Goal: Information Seeking & Learning: Learn about a topic

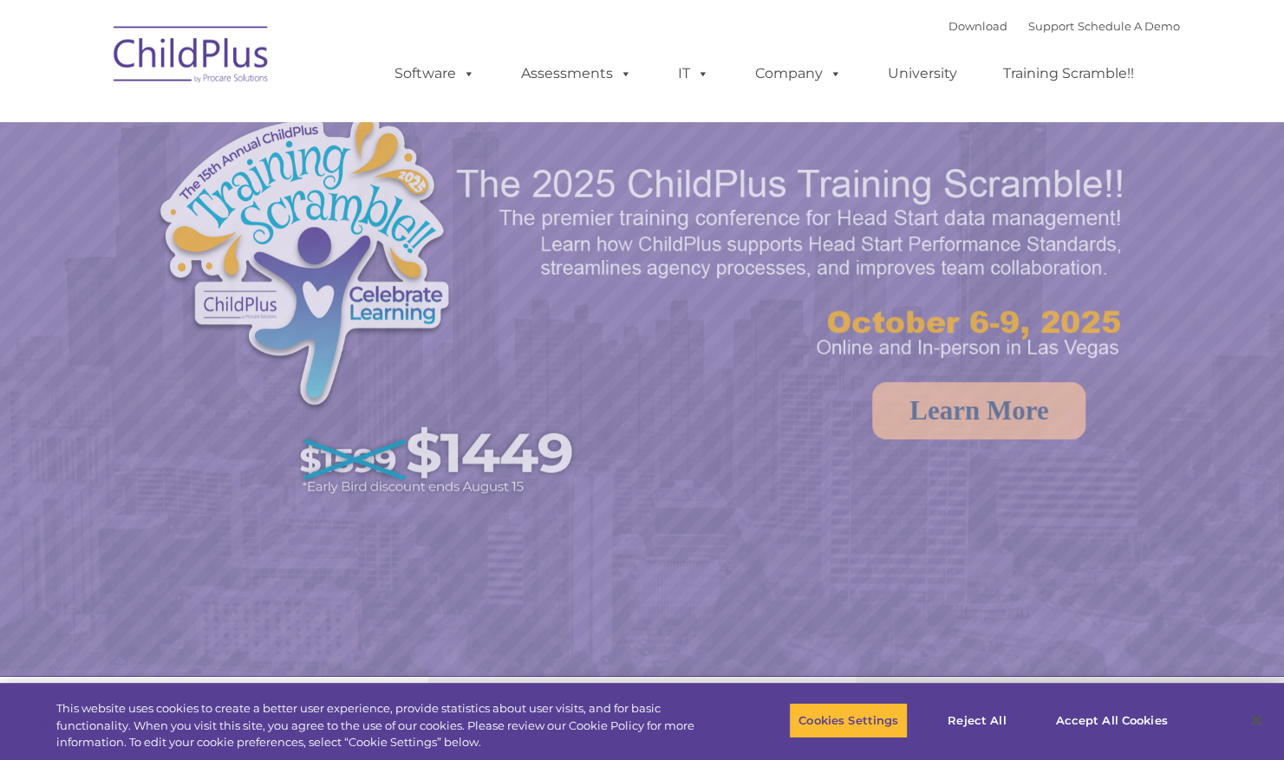
select select "MEDIUM"
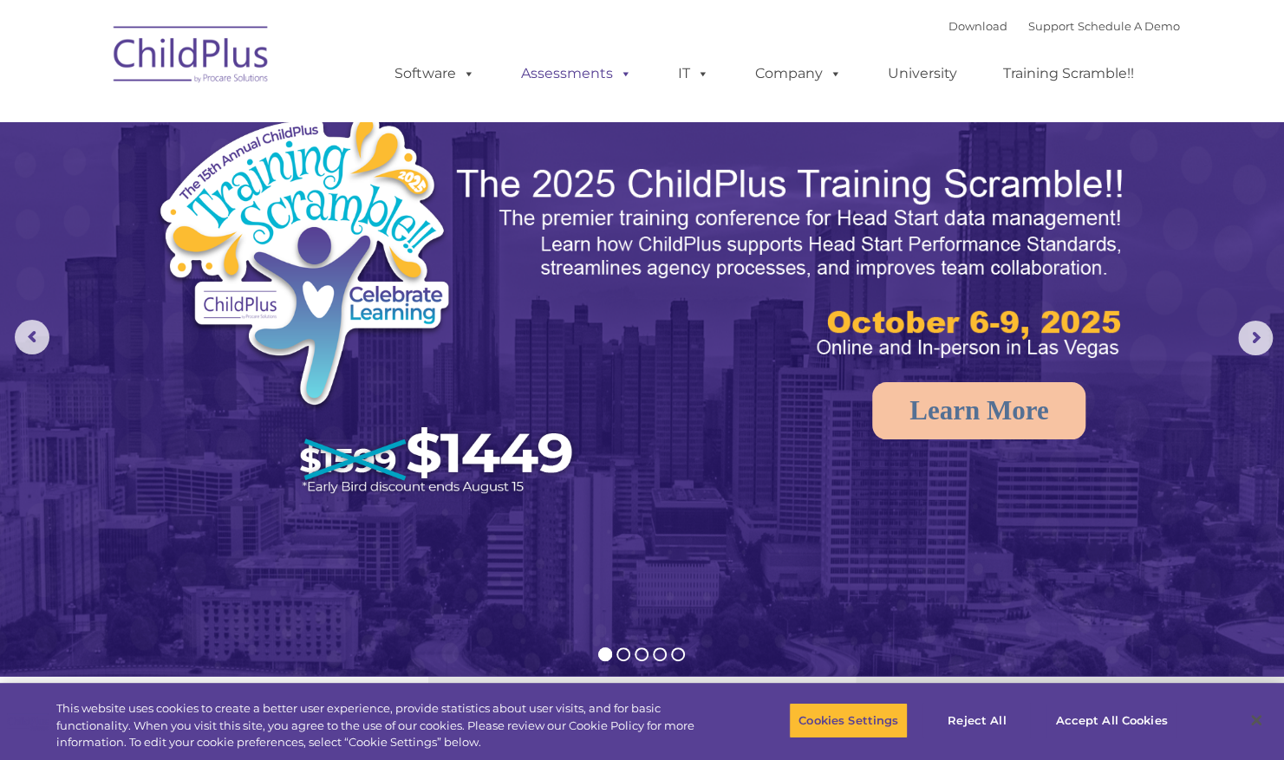
click at [590, 71] on link "Assessments" at bounding box center [577, 73] width 146 height 35
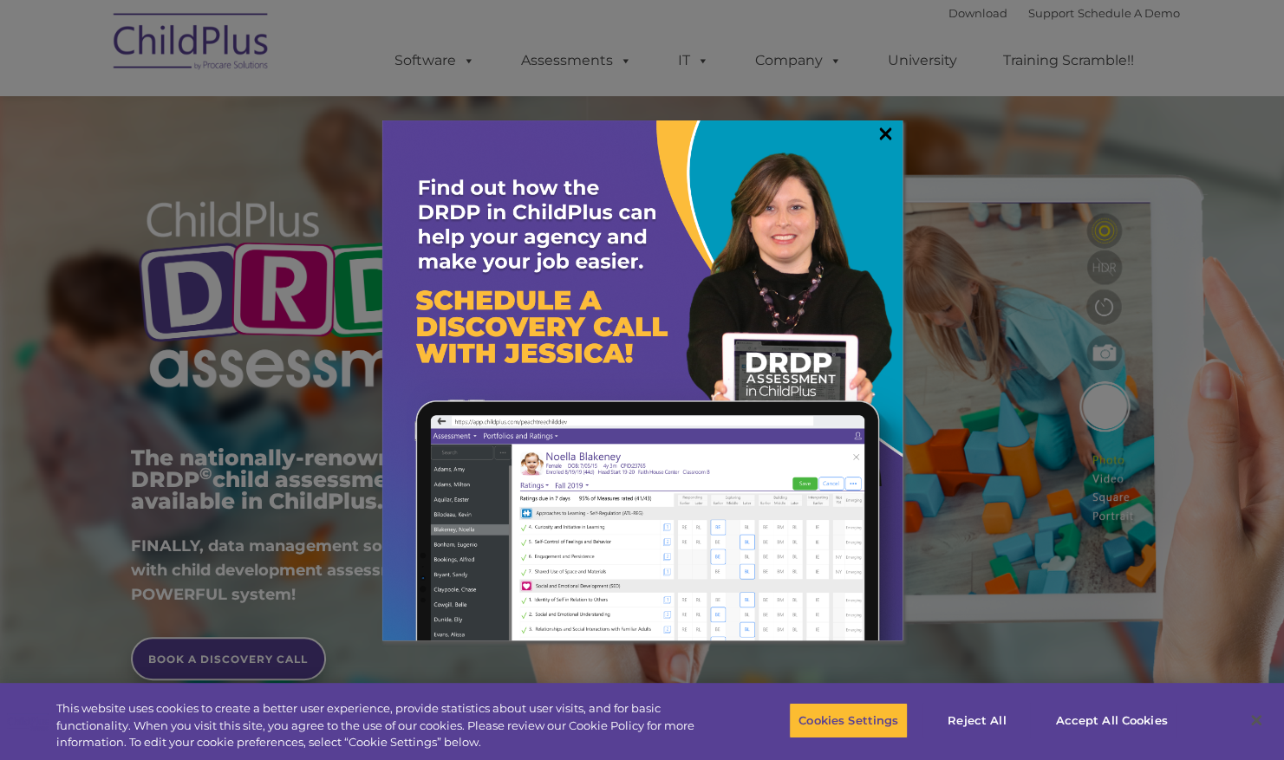
click at [883, 134] on link "×" at bounding box center [886, 133] width 20 height 17
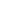
click at [0, 0] on html at bounding box center [0, 0] width 0 height 0
